Goal: Task Accomplishment & Management: Use online tool/utility

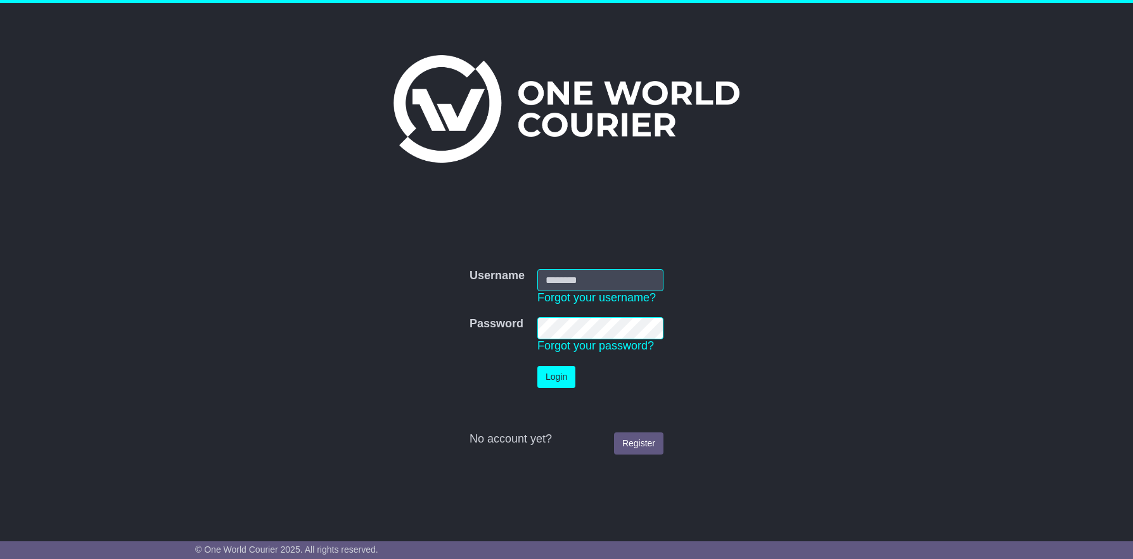
type input "**********"
click at [552, 367] on button "Login" at bounding box center [556, 377] width 38 height 22
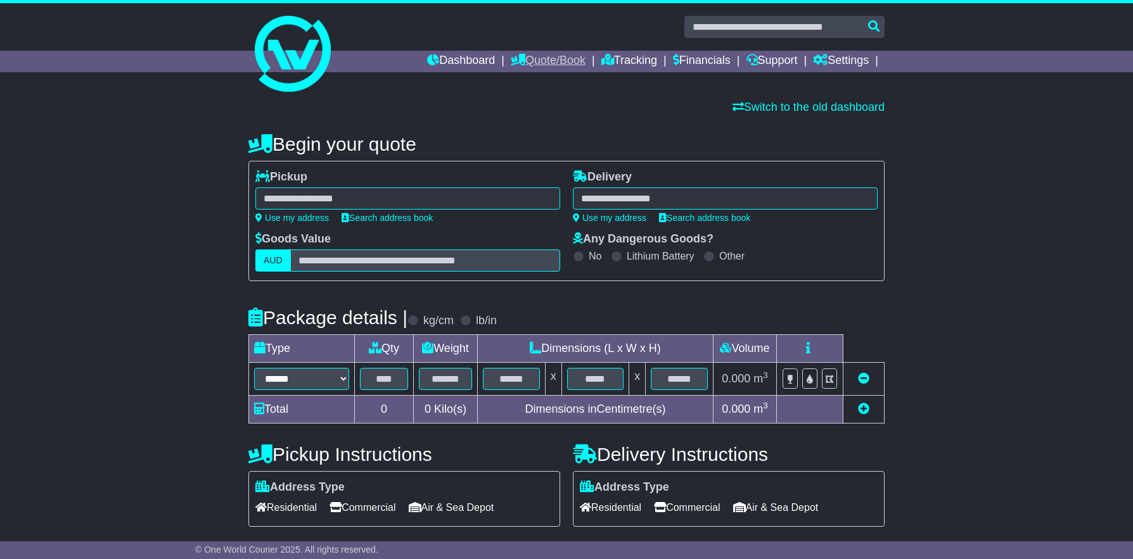
click at [551, 60] on link "Quote/Book" at bounding box center [548, 62] width 75 height 22
